Goal: Task Accomplishment & Management: Use online tool/utility

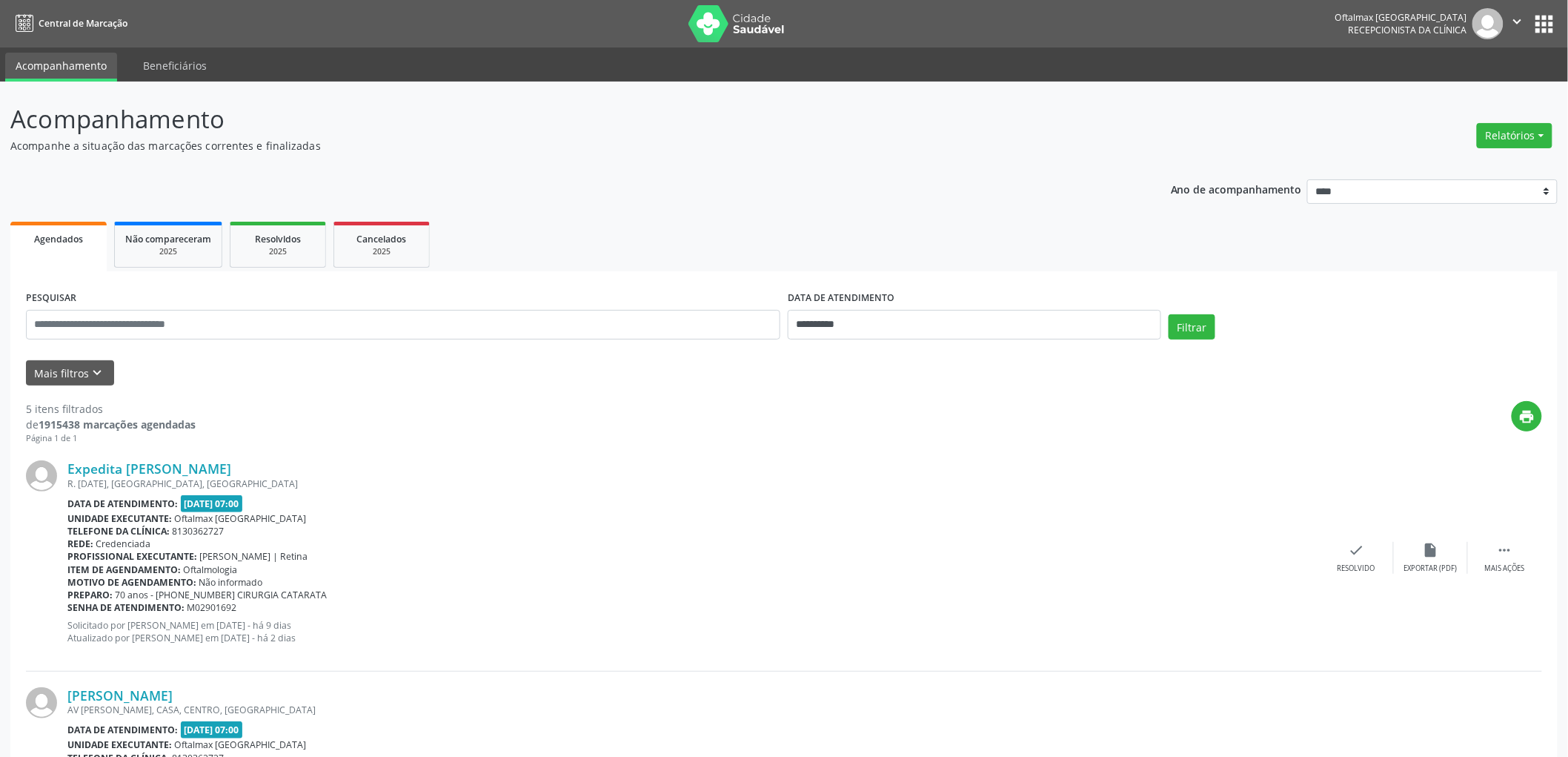
click at [924, 308] on div "DATA DE ATENDIMENTO" at bounding box center [974, 298] width 374 height 23
click at [925, 318] on input "**********" at bounding box center [974, 324] width 374 height 30
click at [964, 401] on span "5" at bounding box center [967, 401] width 29 height 29
type input "**********"
click at [964, 401] on span "5" at bounding box center [967, 401] width 29 height 29
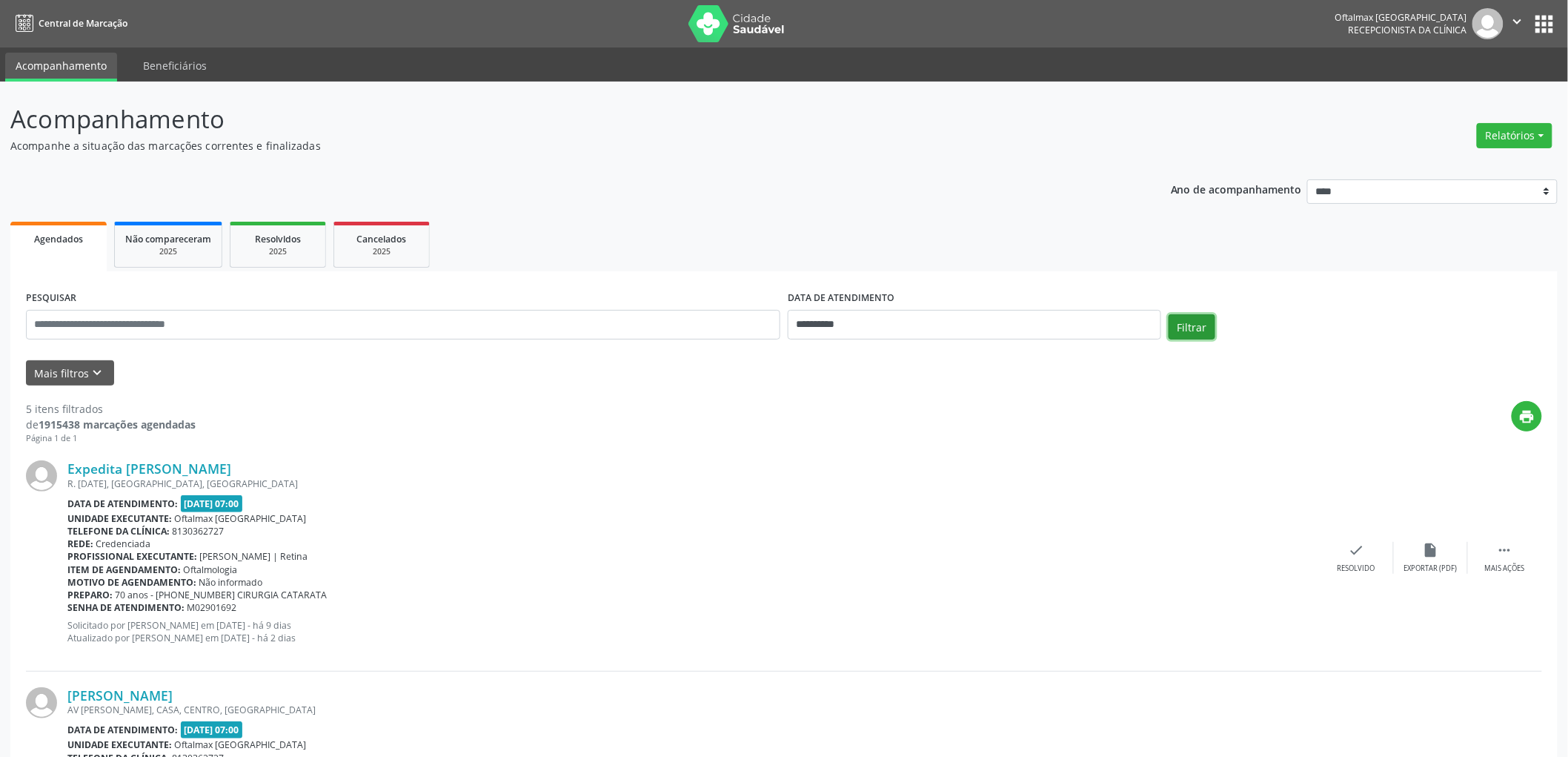
click at [1206, 323] on button "Filtrar" at bounding box center [1191, 327] width 47 height 25
click at [1188, 317] on button "Filtrar" at bounding box center [1191, 327] width 47 height 25
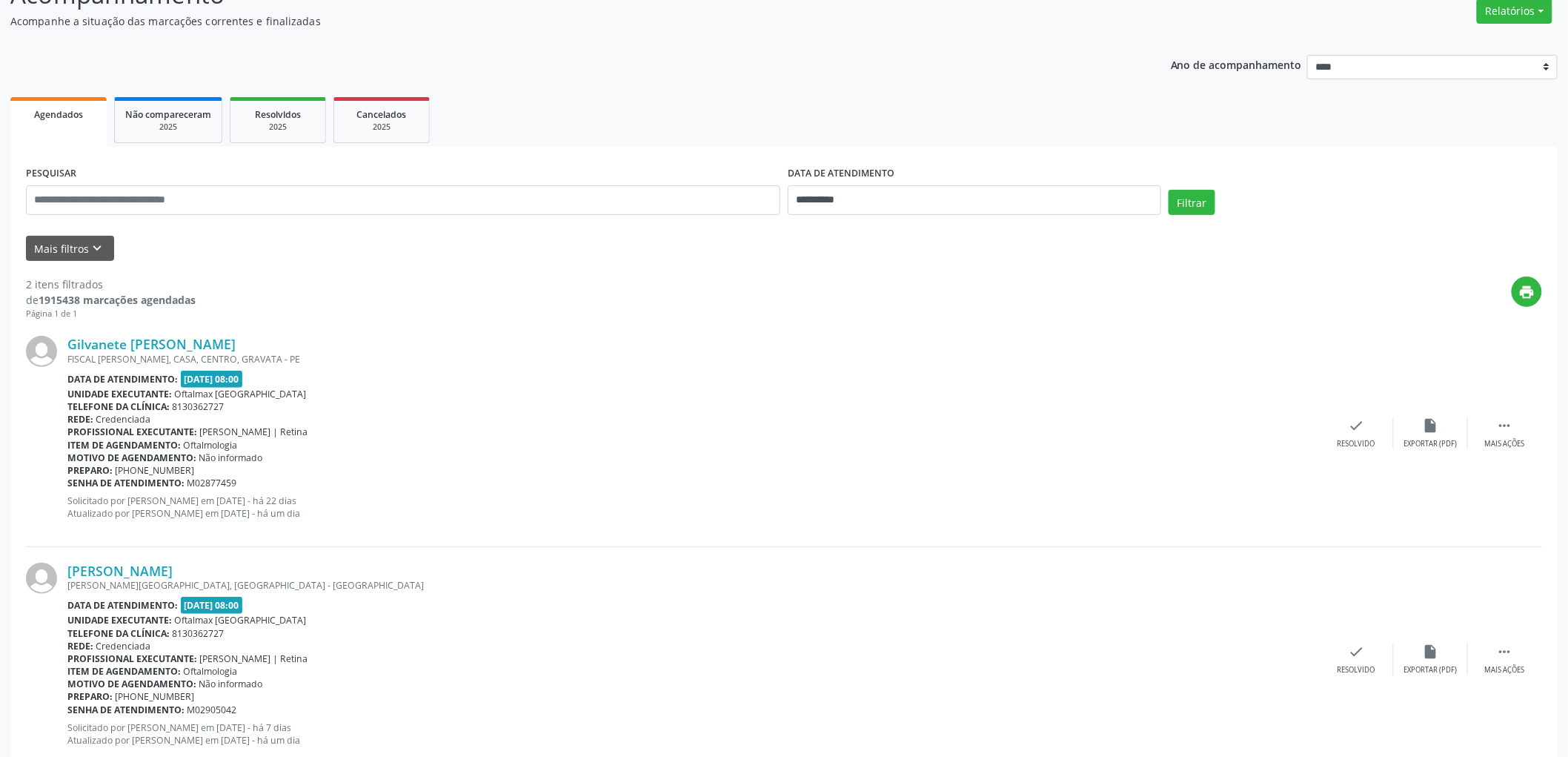
scroll to position [165, 0]
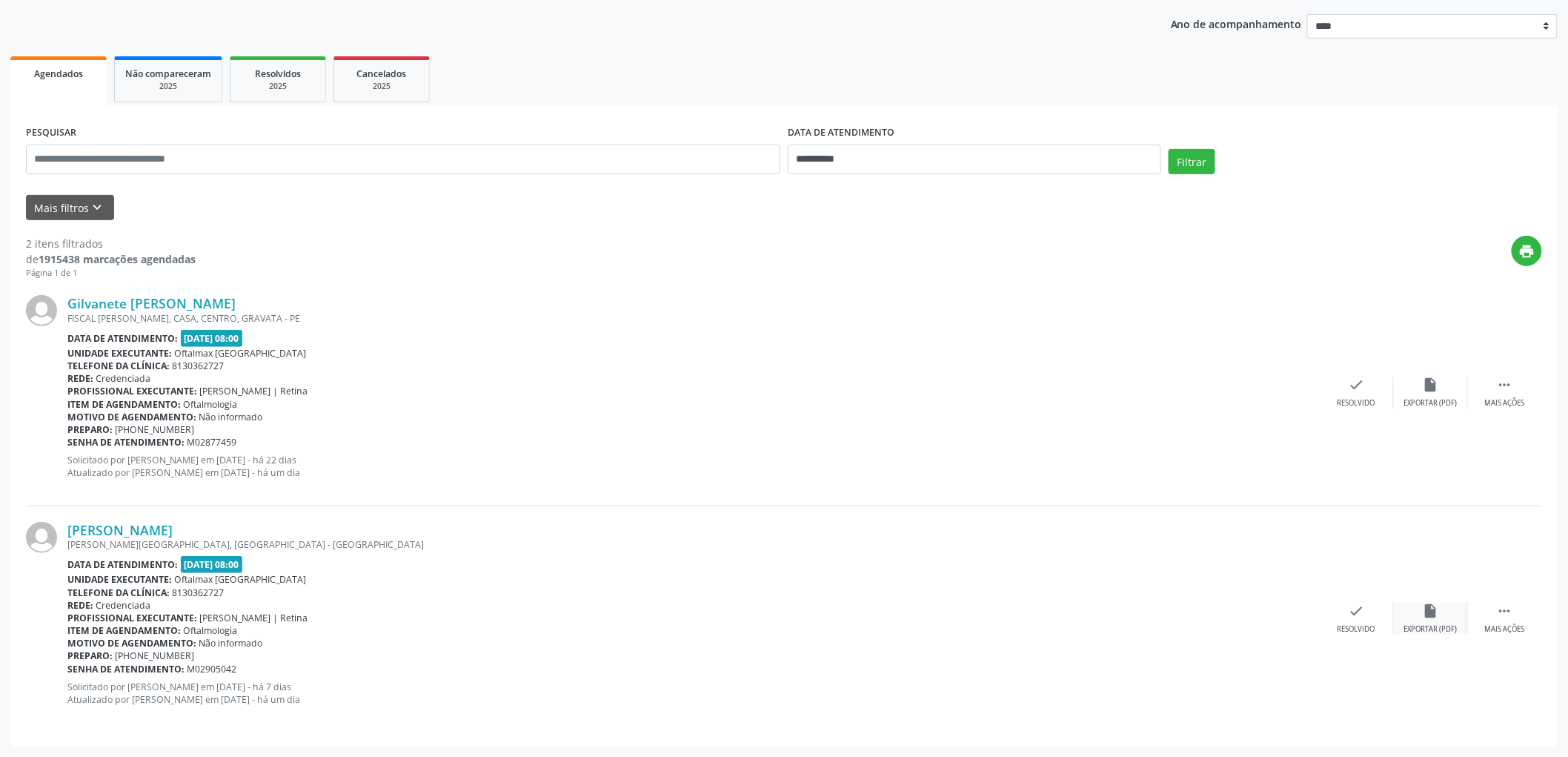
click at [1431, 623] on div "insert_drive_file Exportar (PDF)" at bounding box center [1431, 618] width 74 height 31
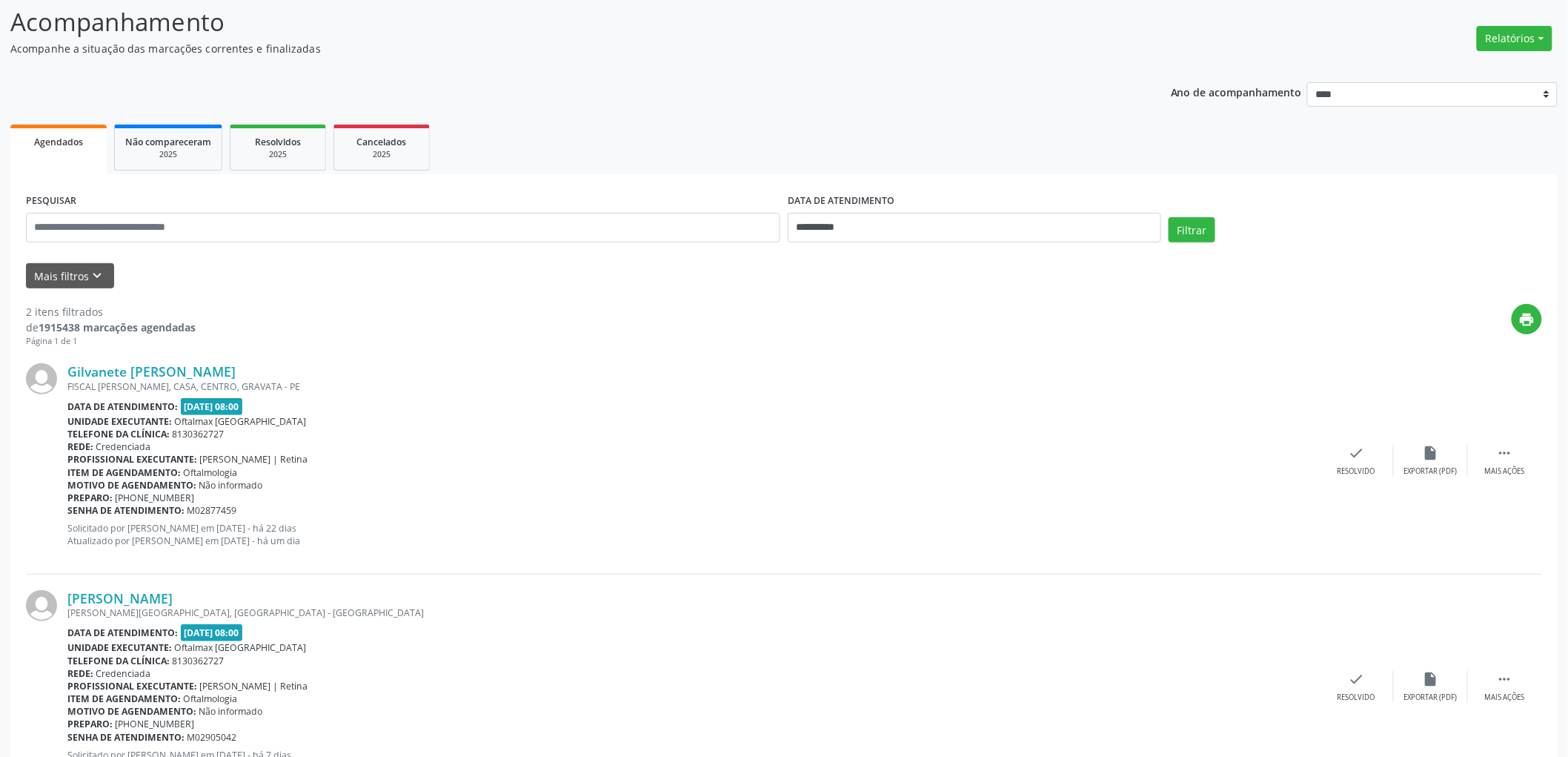
scroll to position [0, 0]
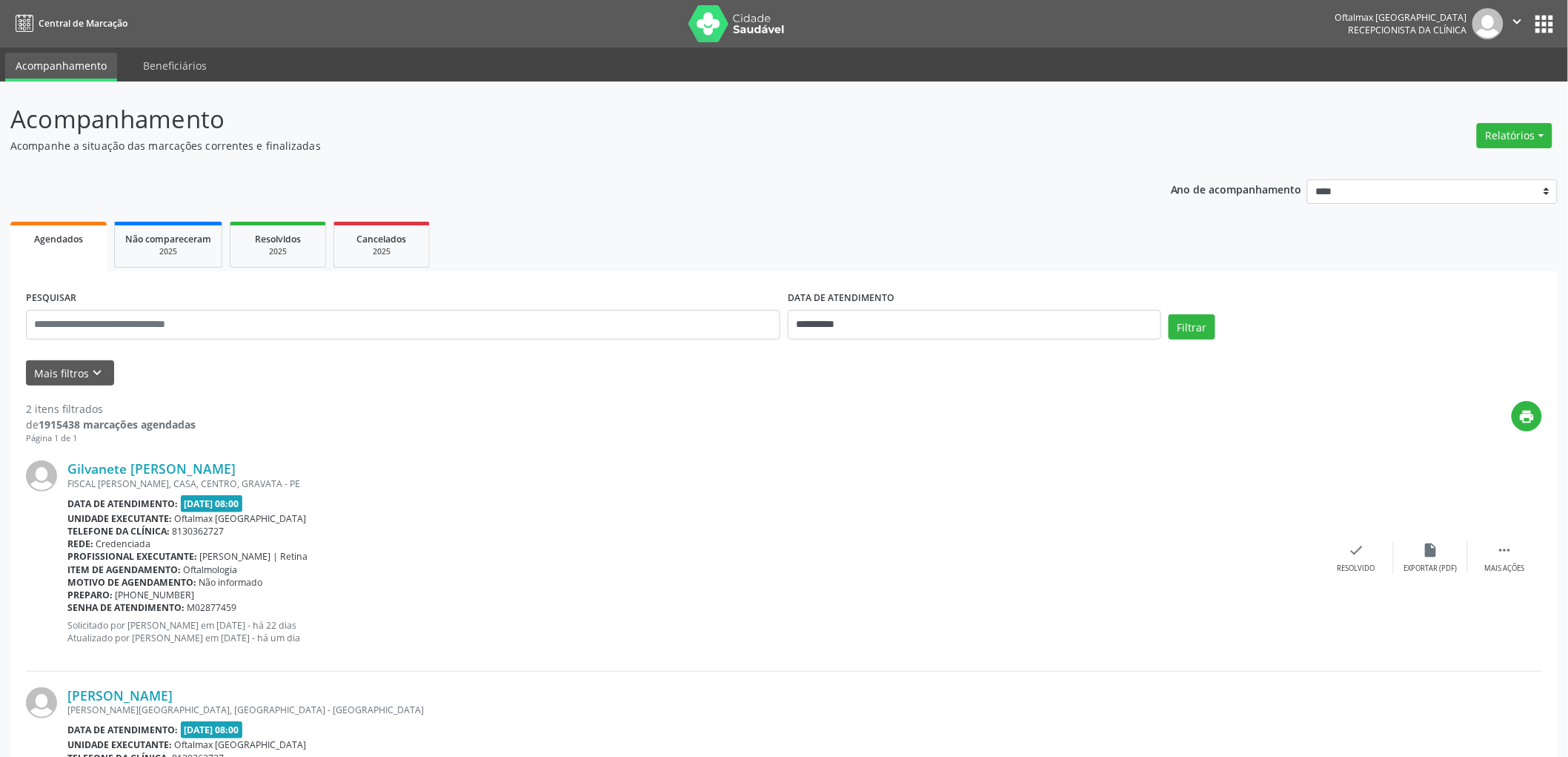
click at [1507, 27] on button "" at bounding box center [1517, 24] width 29 height 31
click at [1494, 85] on link "Sair" at bounding box center [1479, 91] width 102 height 21
